Goal: Task Accomplishment & Management: Use online tool/utility

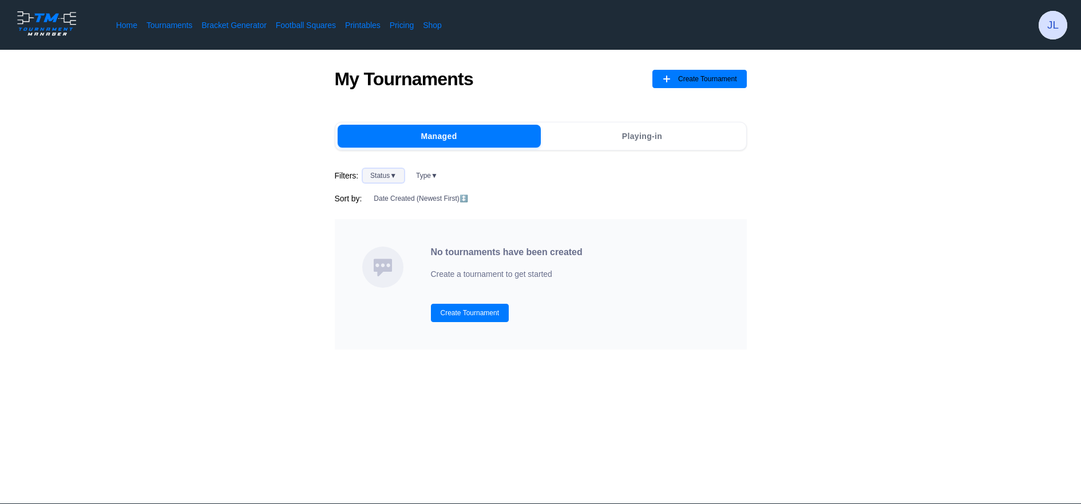
click at [388, 174] on button "Status ▼" at bounding box center [383, 176] width 41 height 14
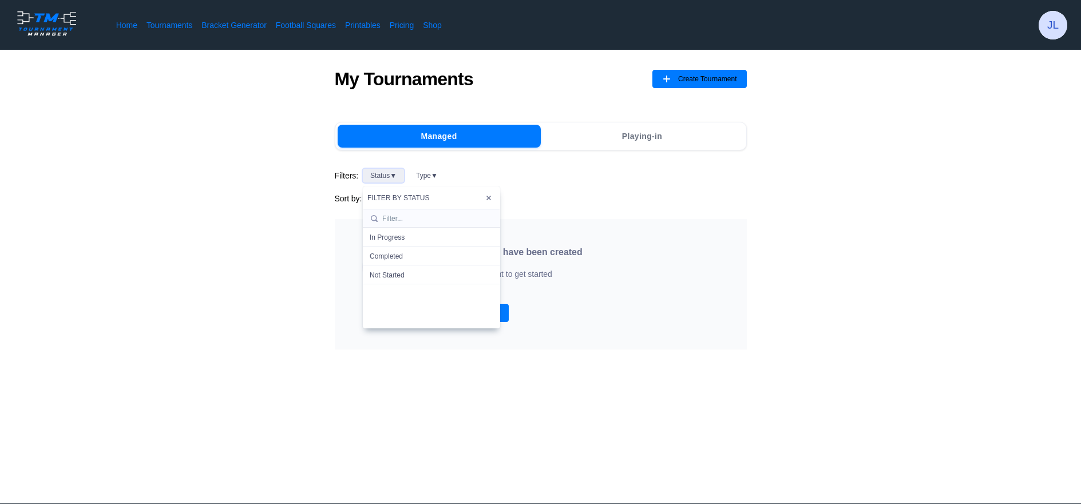
click at [388, 174] on button "Status ▼" at bounding box center [383, 176] width 41 height 14
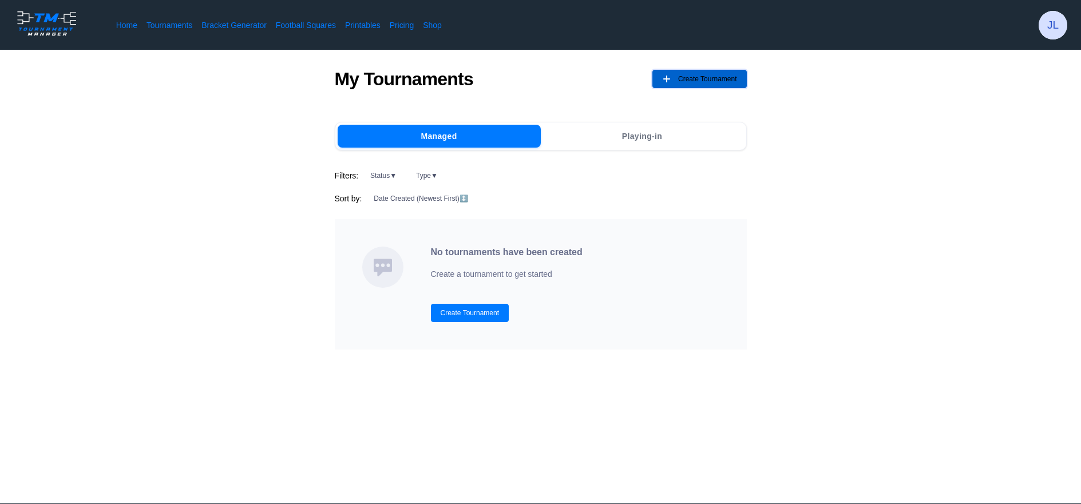
click at [698, 82] on span "Create Tournament" at bounding box center [707, 79] width 59 height 18
